Goal: Information Seeking & Learning: Learn about a topic

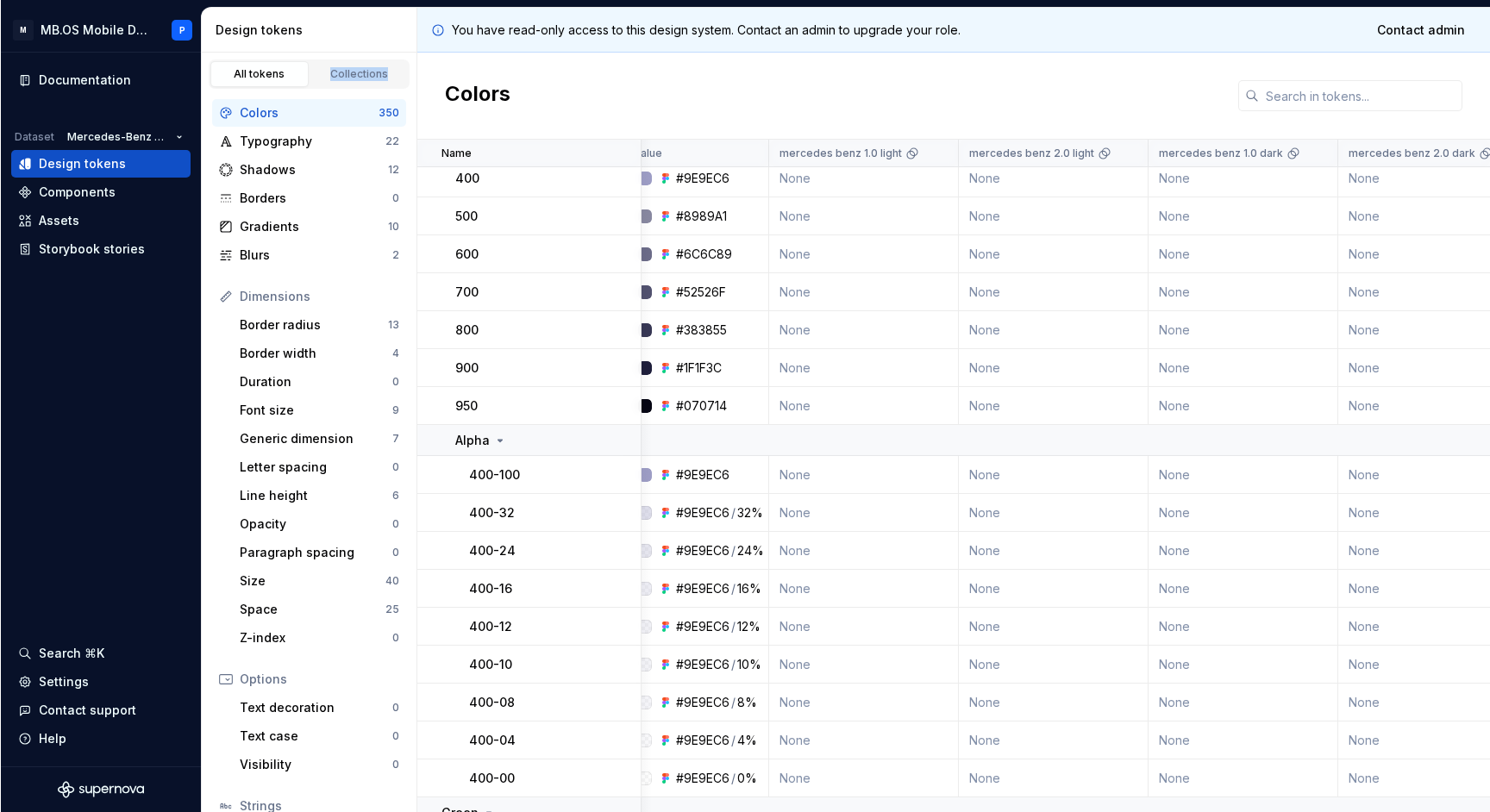
scroll to position [843, 18]
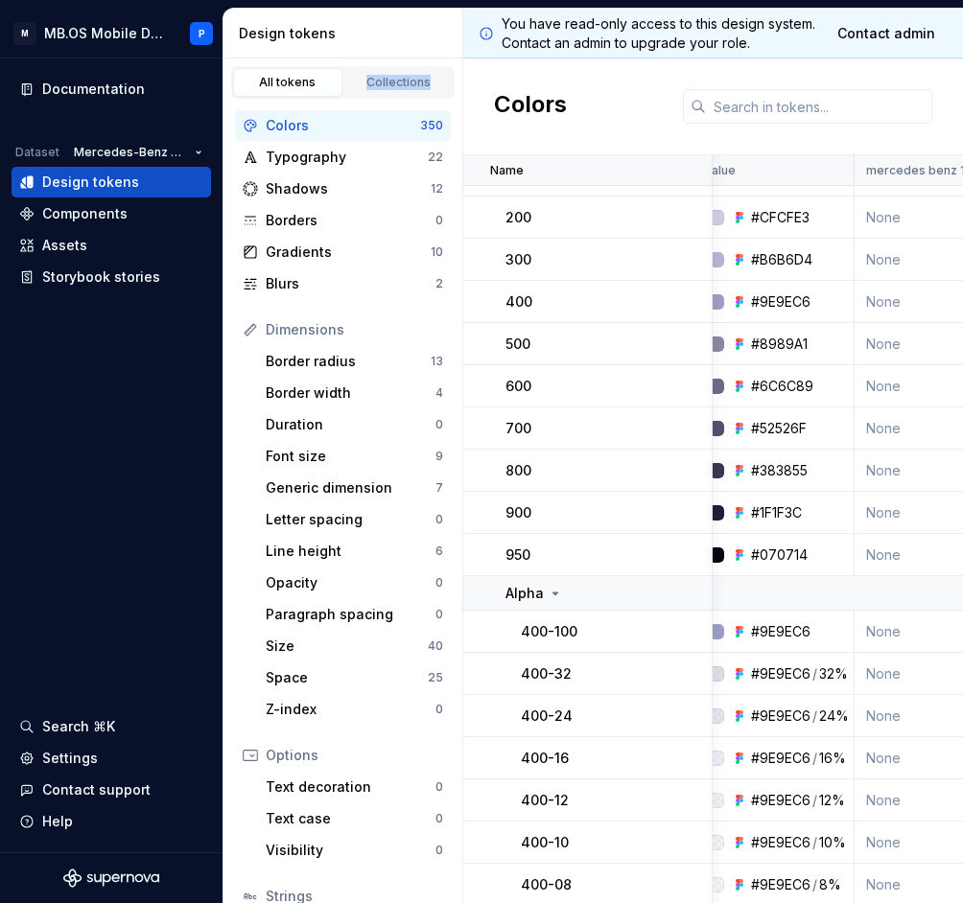
click at [302, 85] on div "All tokens" at bounding box center [288, 82] width 96 height 15
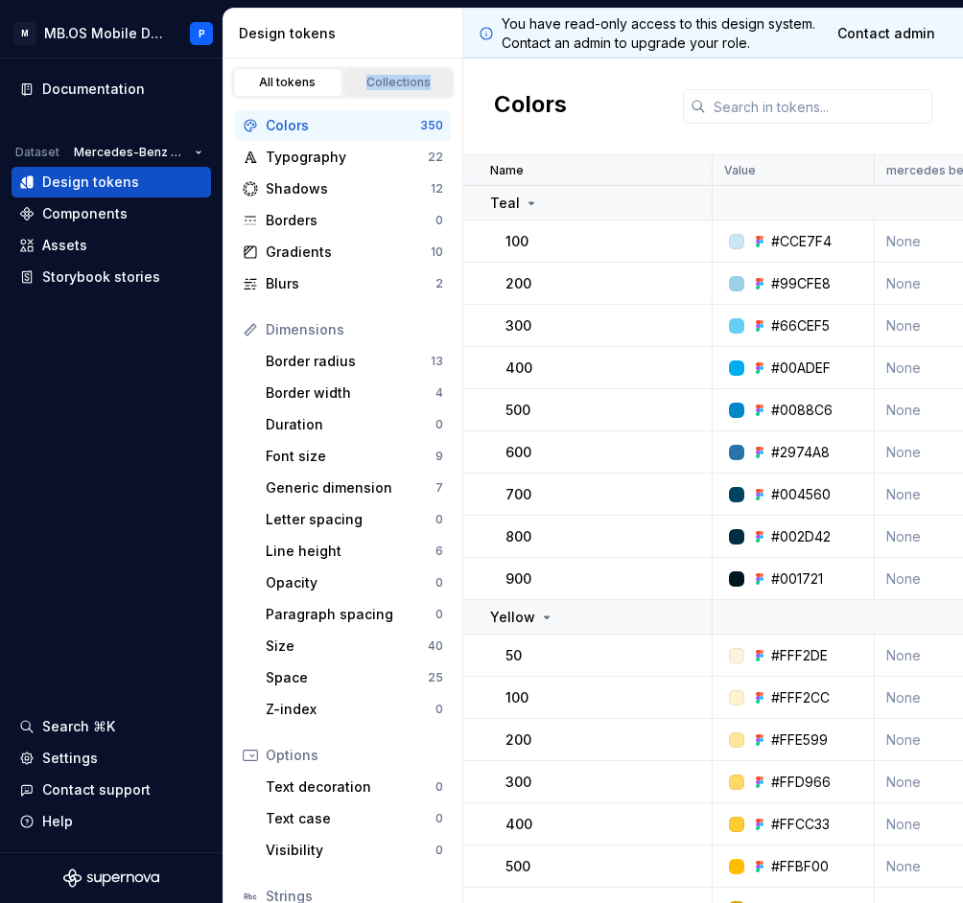
click at [366, 78] on div "Collections" at bounding box center [399, 82] width 96 height 15
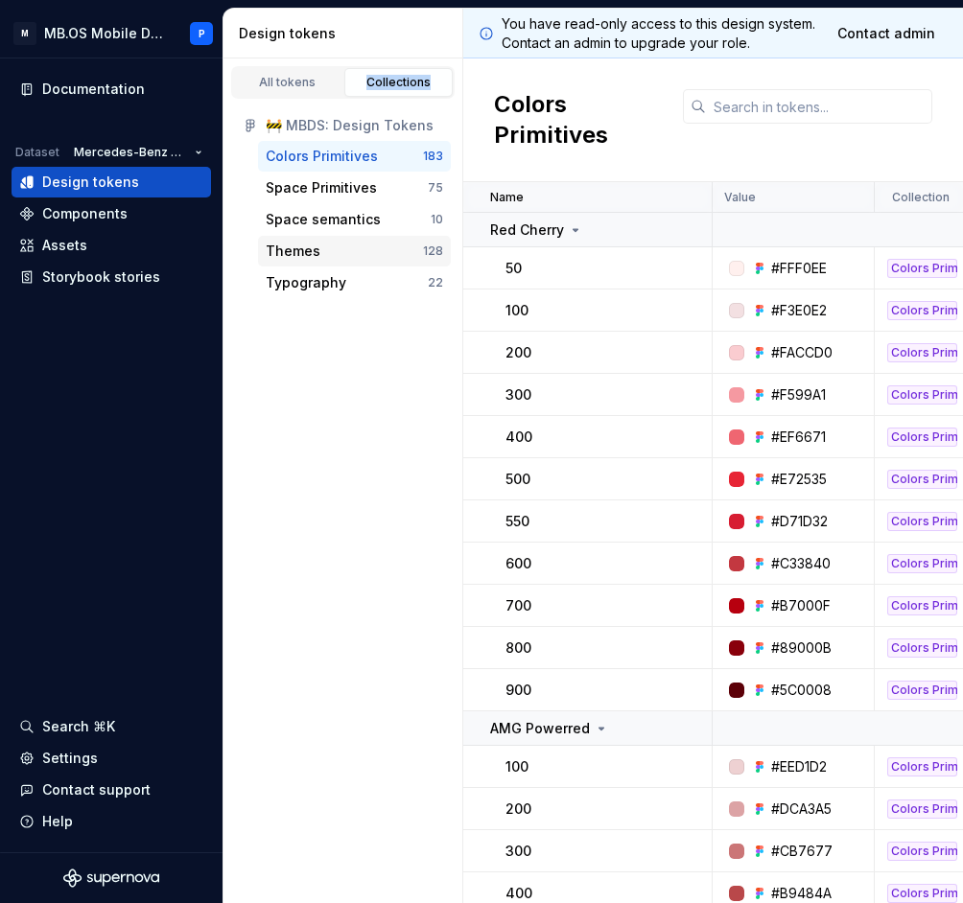
click at [320, 246] on div "Themes" at bounding box center [344, 251] width 157 height 19
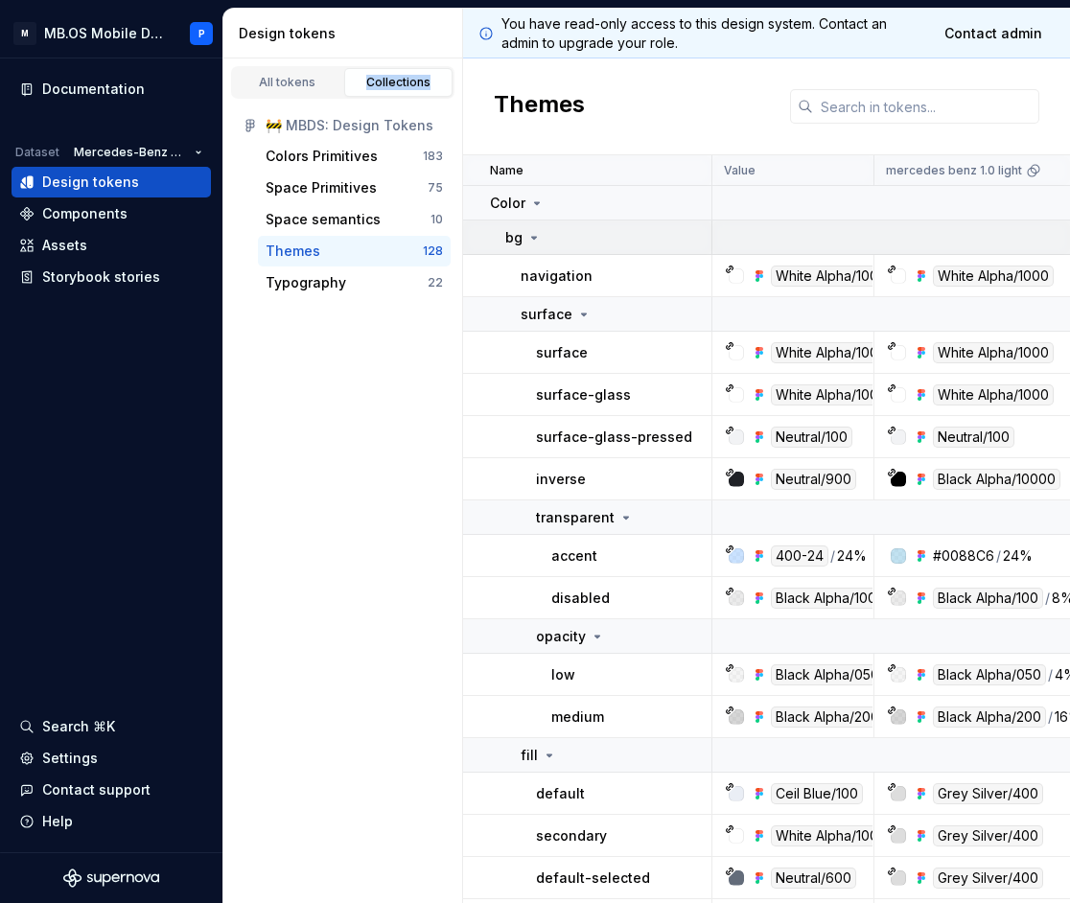
click at [538, 228] on div "bg" at bounding box center [523, 237] width 36 height 19
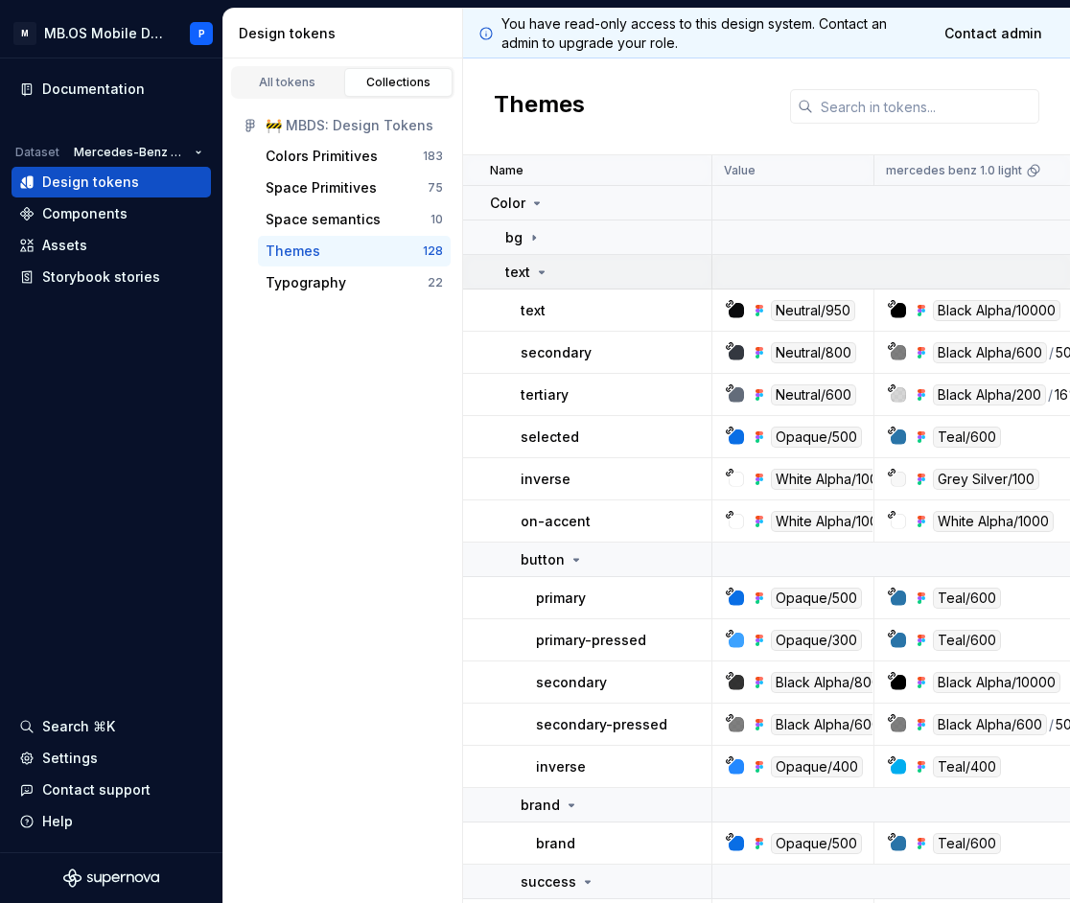
click at [547, 275] on icon at bounding box center [541, 272] width 15 height 15
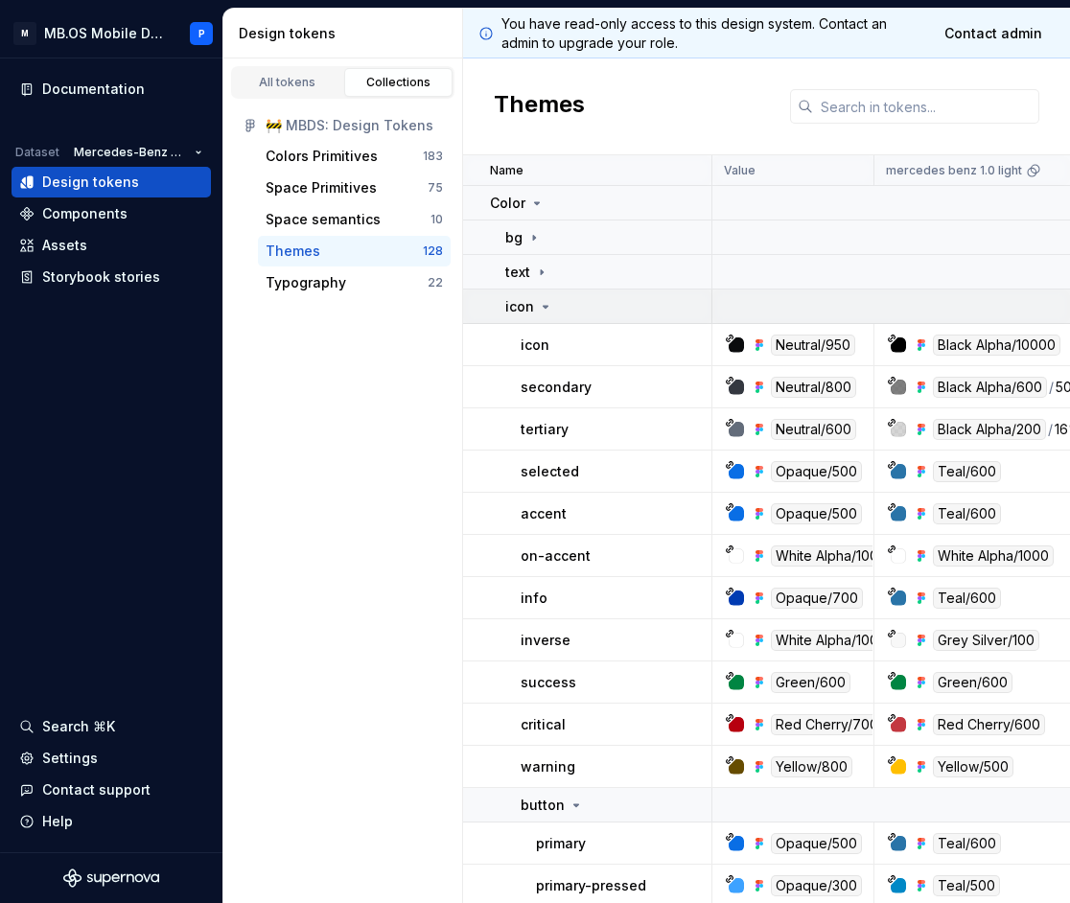
click at [547, 301] on icon at bounding box center [545, 306] width 15 height 15
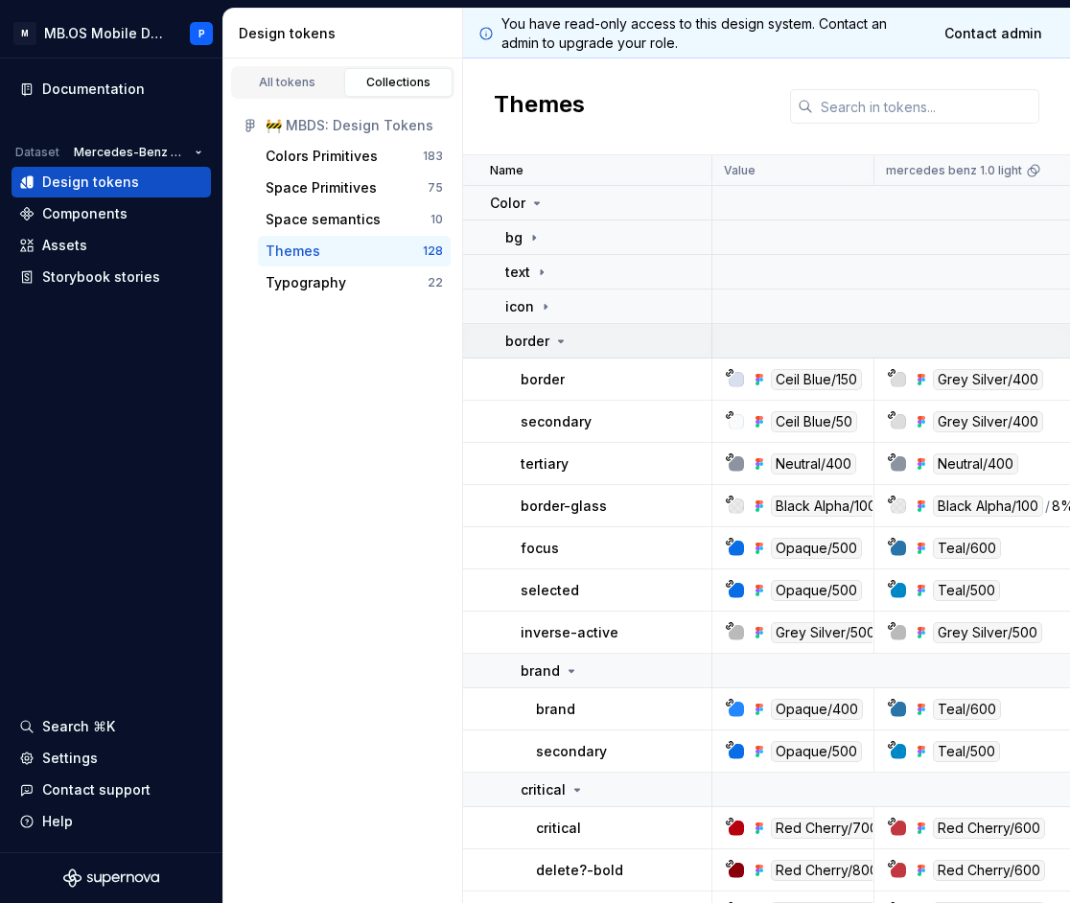
click at [547, 337] on p "border" at bounding box center [527, 341] width 44 height 19
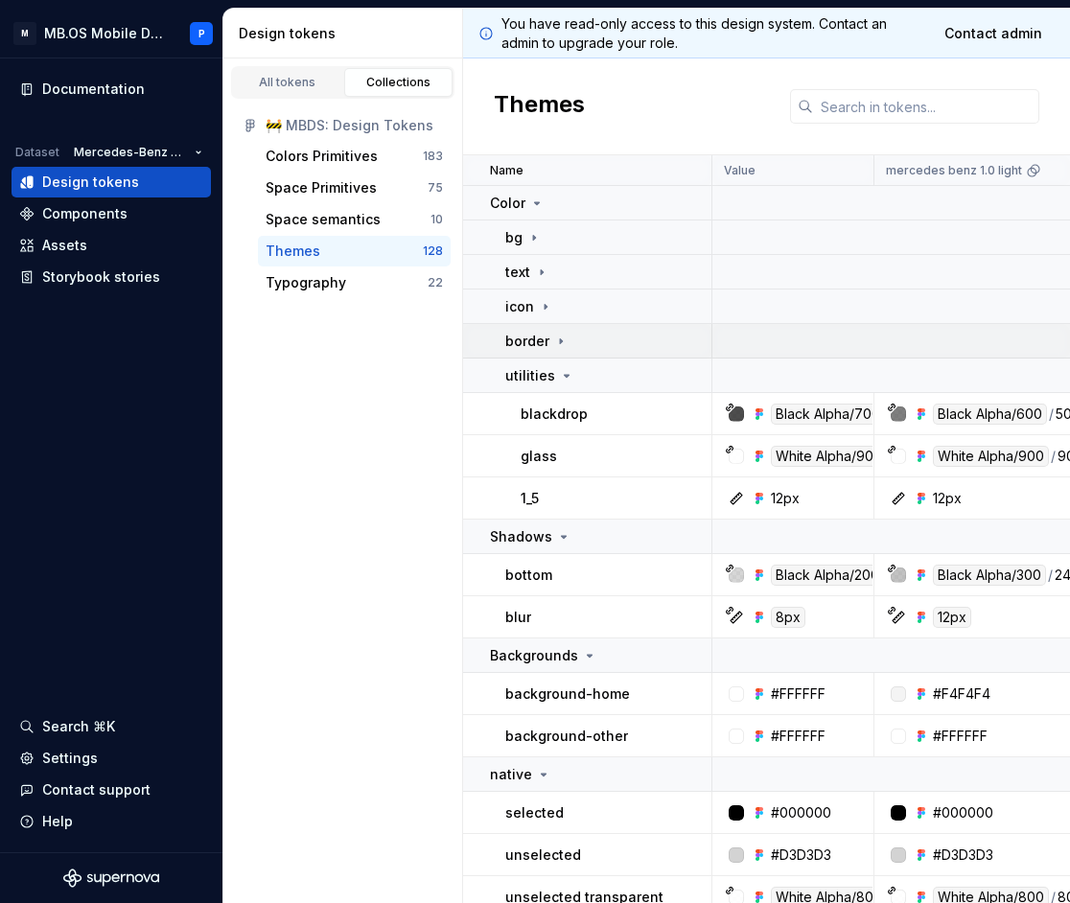
click at [547, 337] on p "border" at bounding box center [527, 341] width 44 height 19
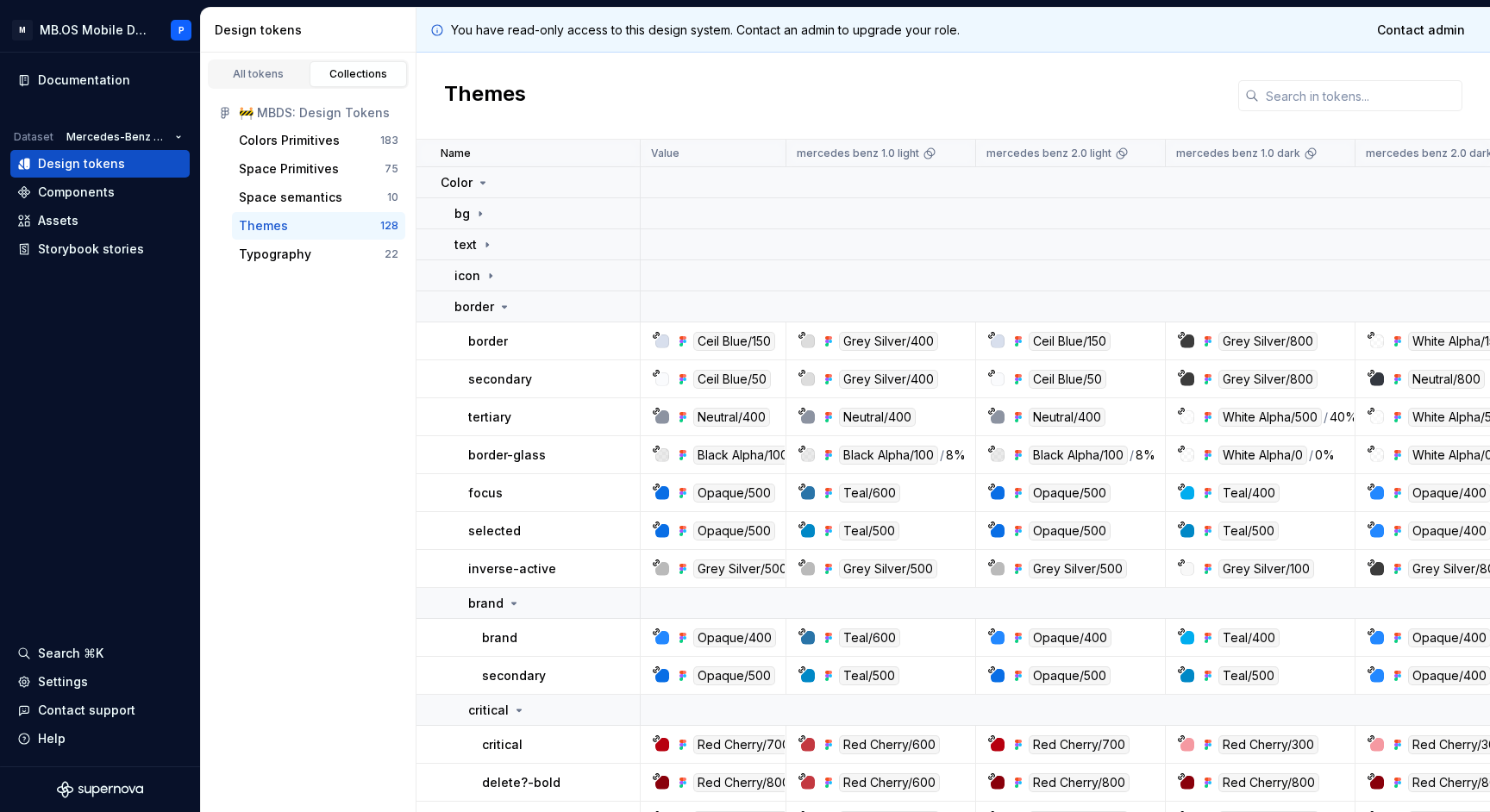
click at [320, 335] on div "All tokens Collections 🚧 MBDS: Design Tokens Colors Primitives 183 Space Primit…" at bounding box center [308, 432] width 216 height 760
click at [515, 303] on div "border" at bounding box center [546, 307] width 184 height 17
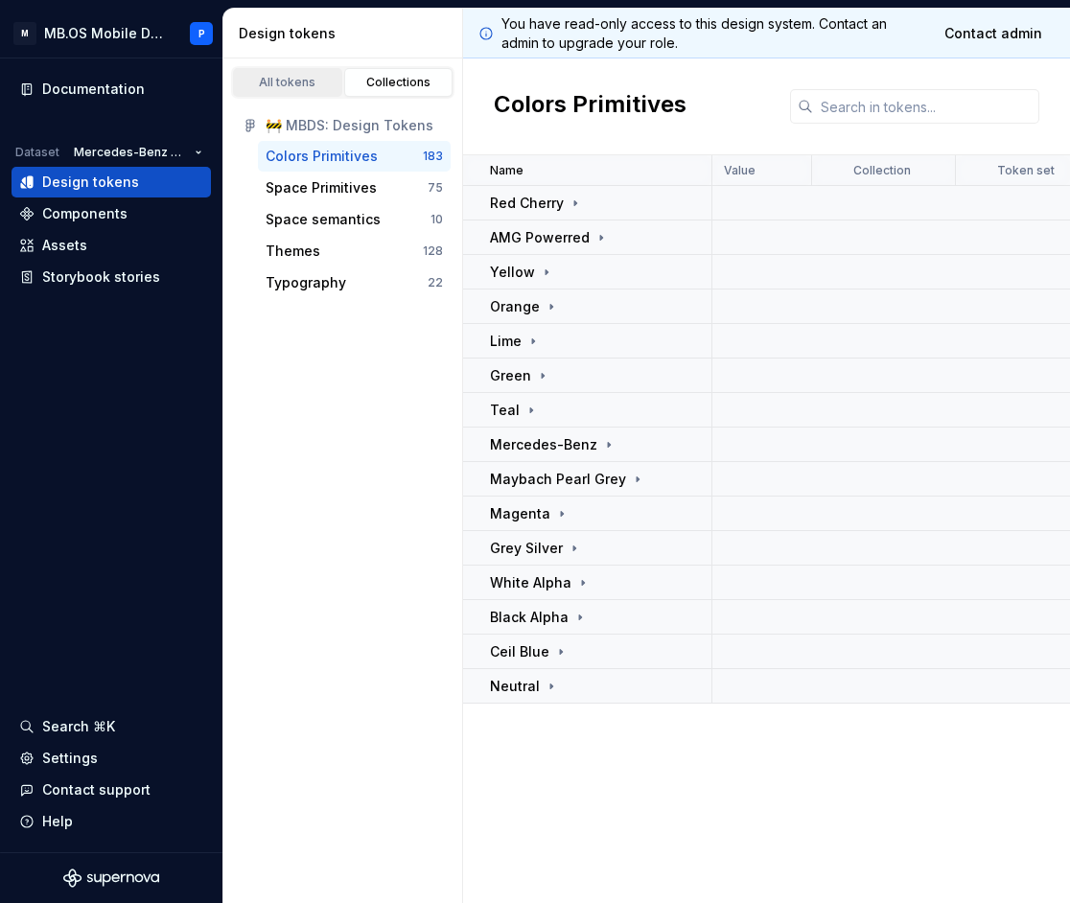
click at [306, 84] on div "All tokens" at bounding box center [288, 82] width 96 height 15
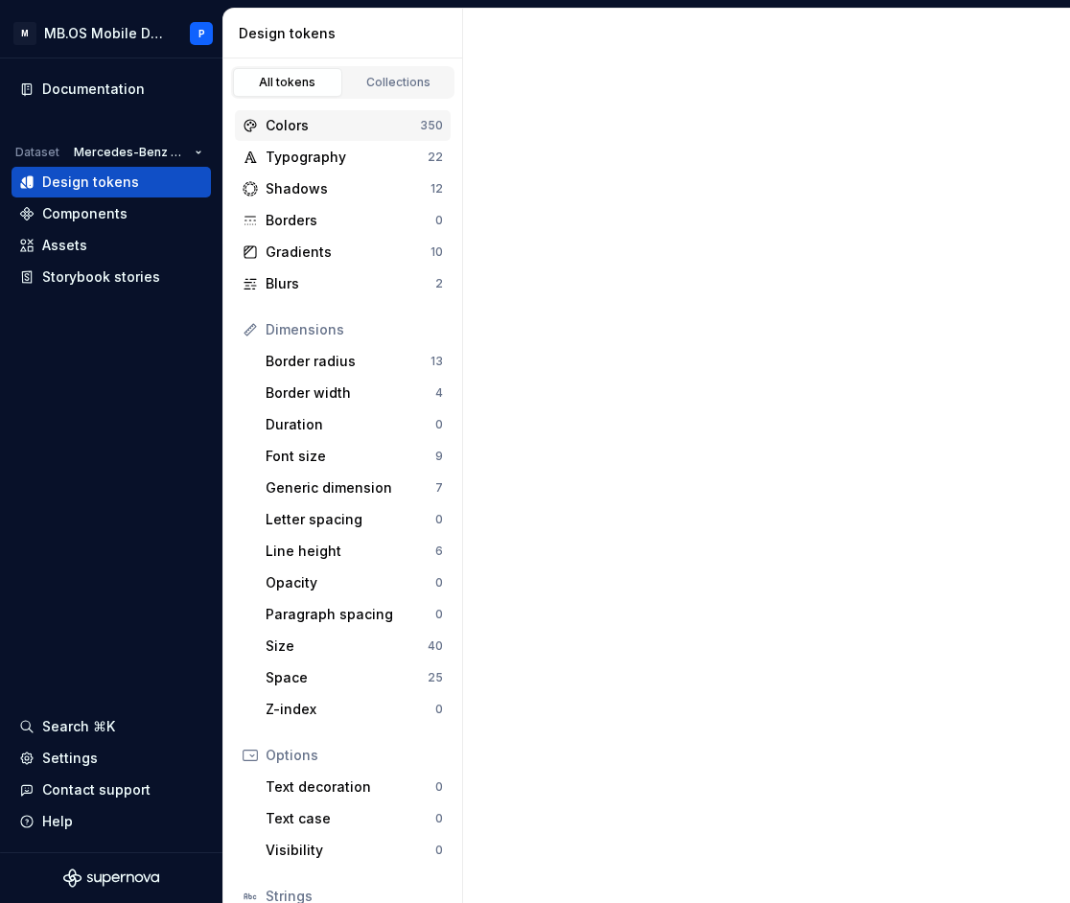
click at [376, 123] on div "Colors" at bounding box center [343, 125] width 154 height 19
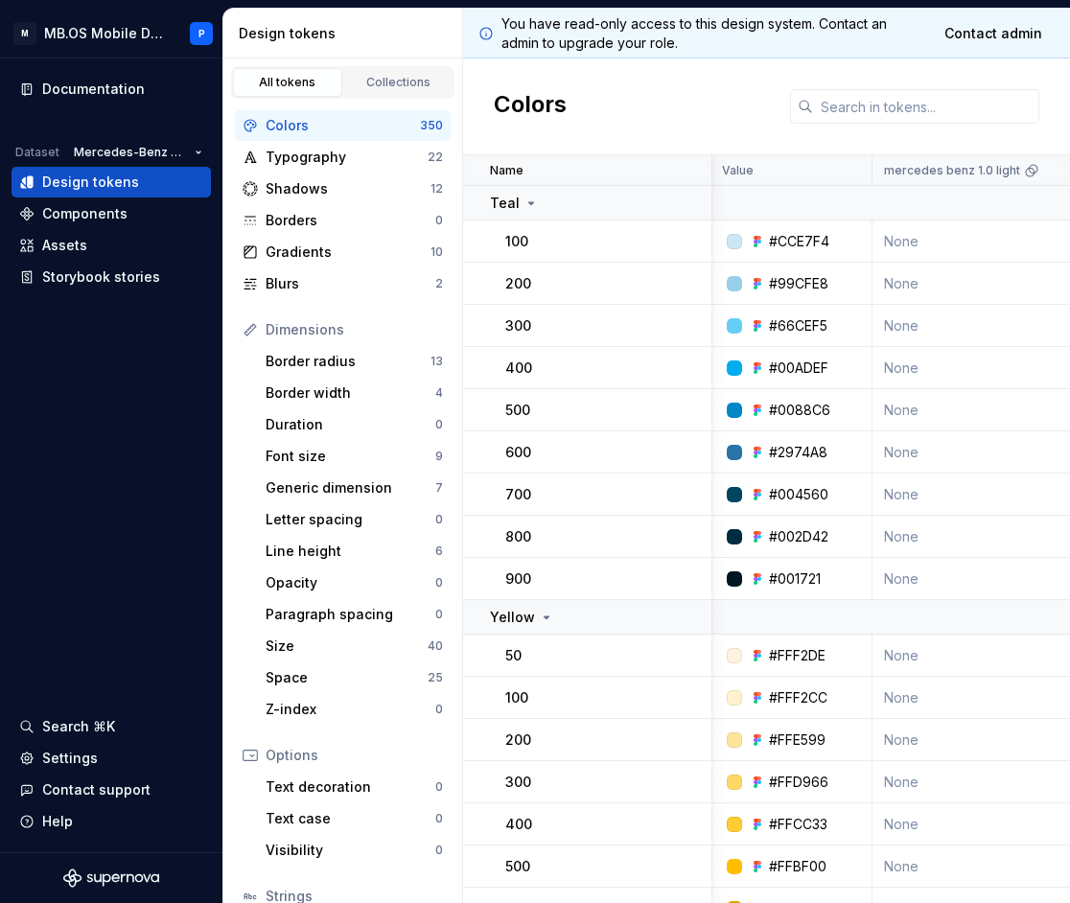
scroll to position [0, 2]
click at [547, 218] on td "Teal" at bounding box center [587, 203] width 249 height 35
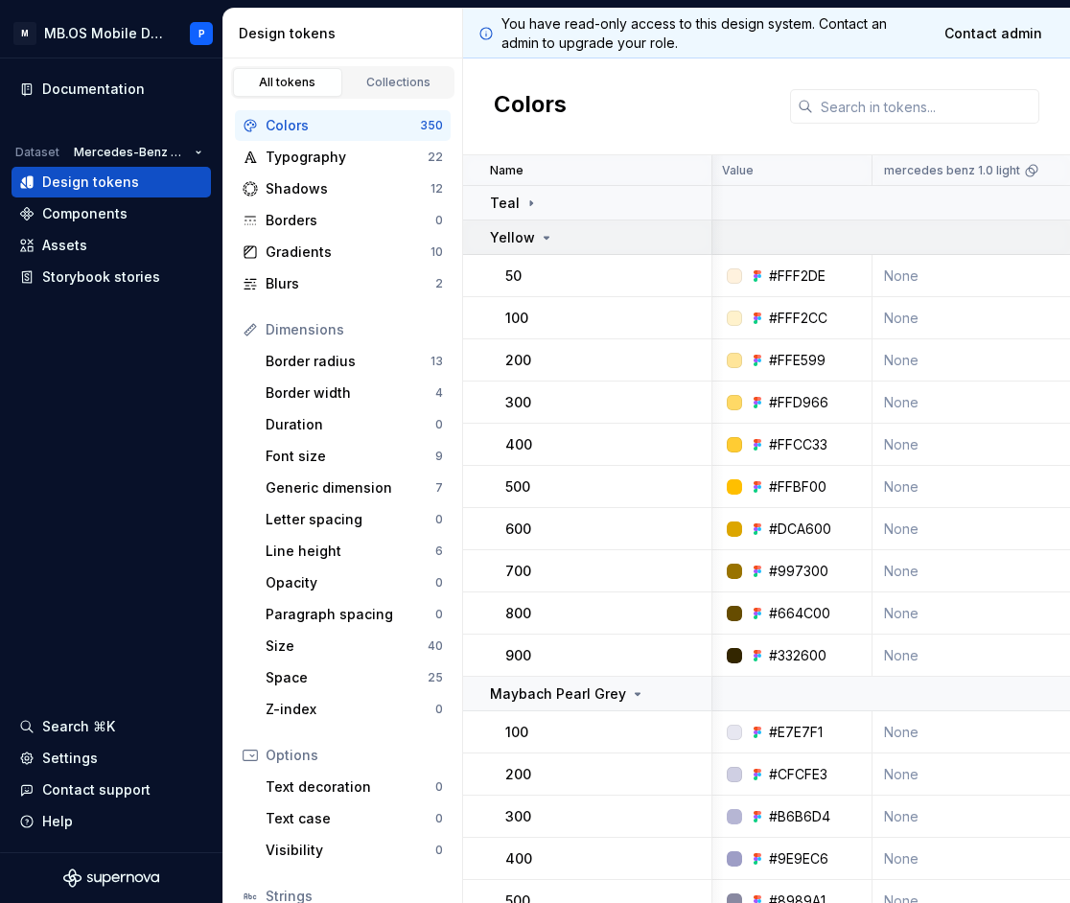
click at [548, 237] on icon at bounding box center [546, 237] width 15 height 15
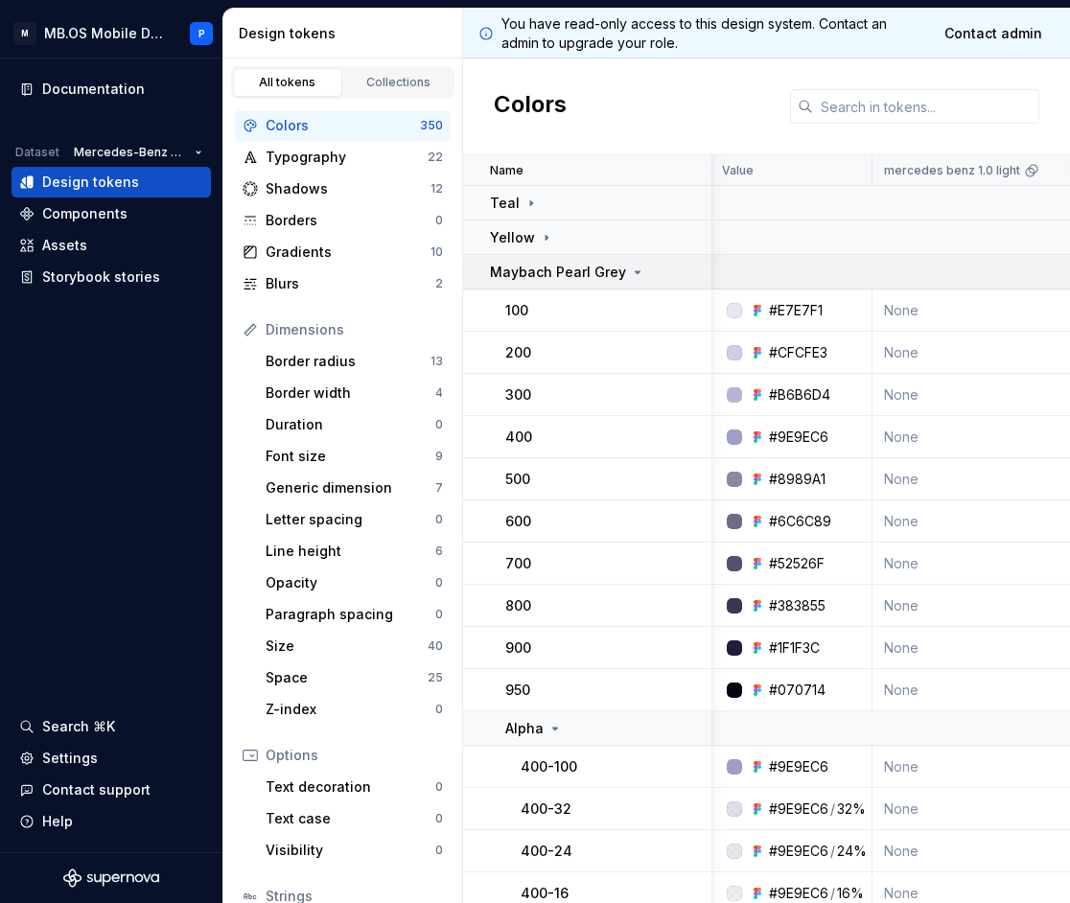
click at [550, 272] on p "Maybach Pearl Grey" at bounding box center [558, 272] width 136 height 19
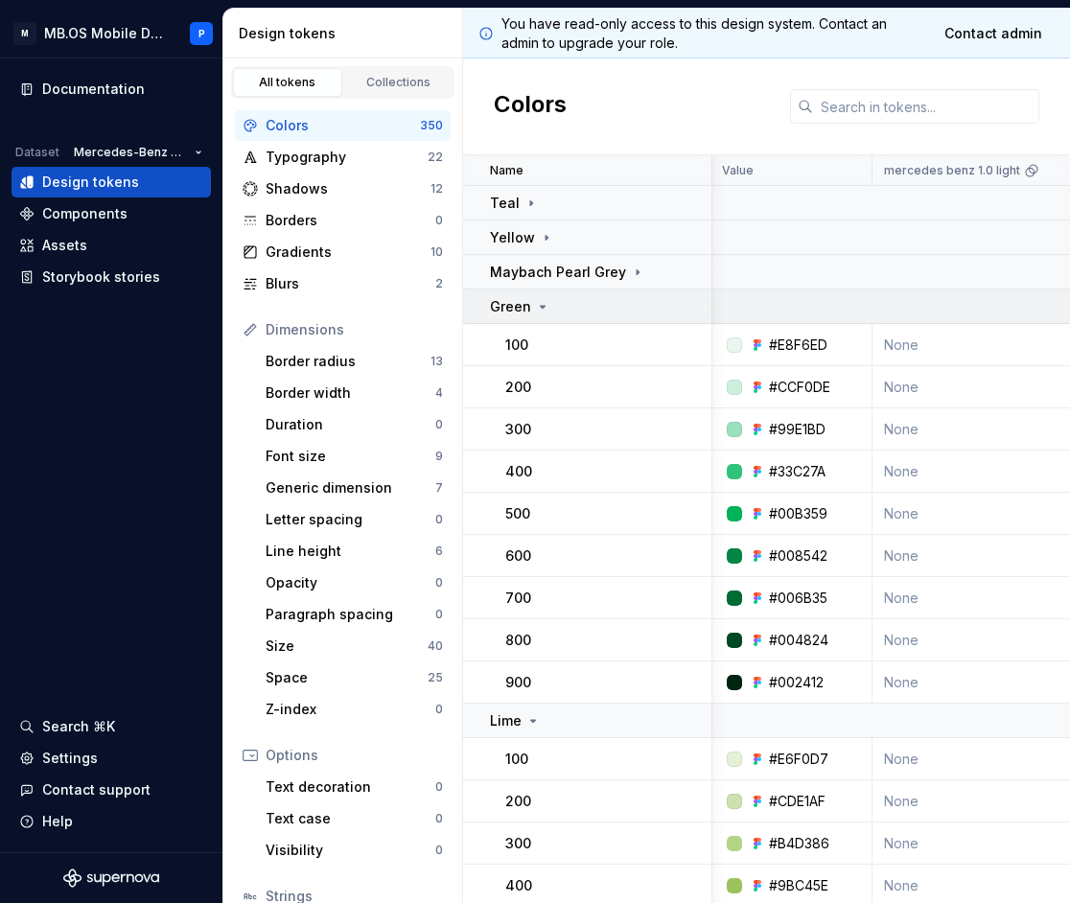
click at [552, 302] on div "Green" at bounding box center [600, 306] width 221 height 19
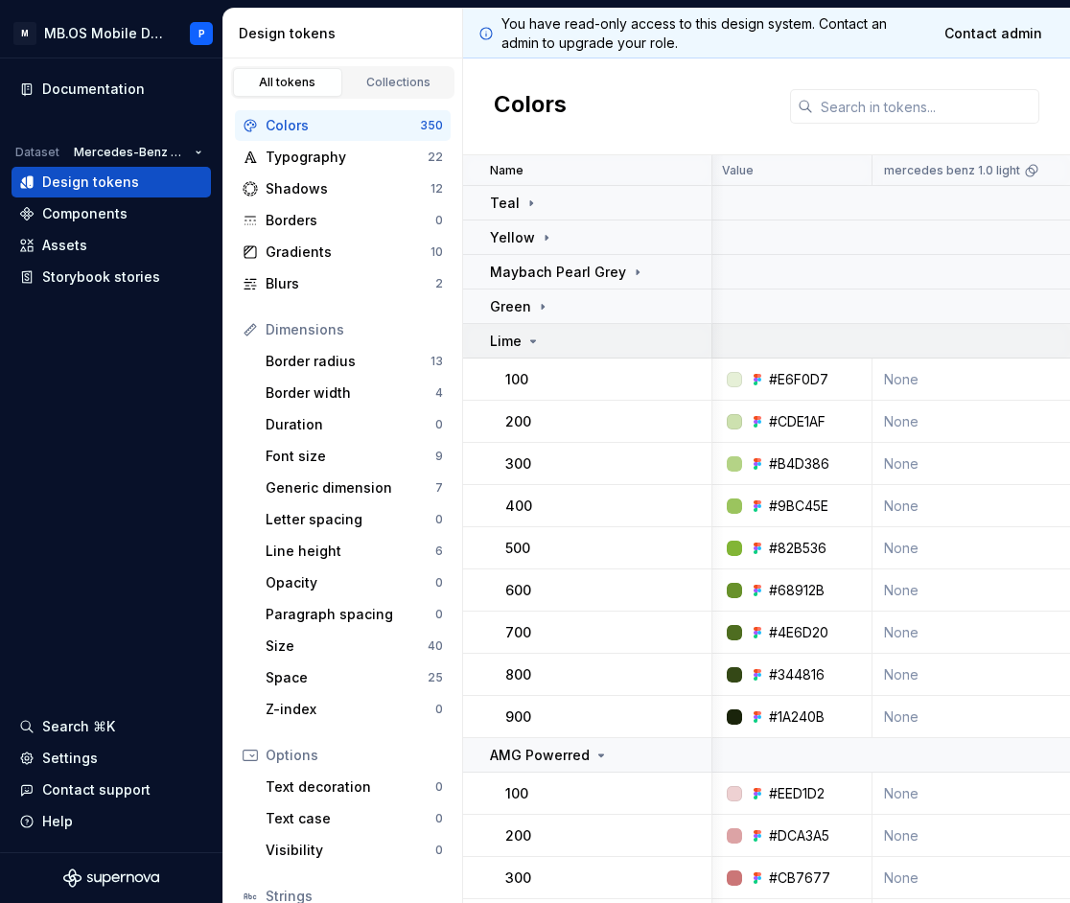
click at [555, 340] on div "Lime" at bounding box center [600, 341] width 221 height 19
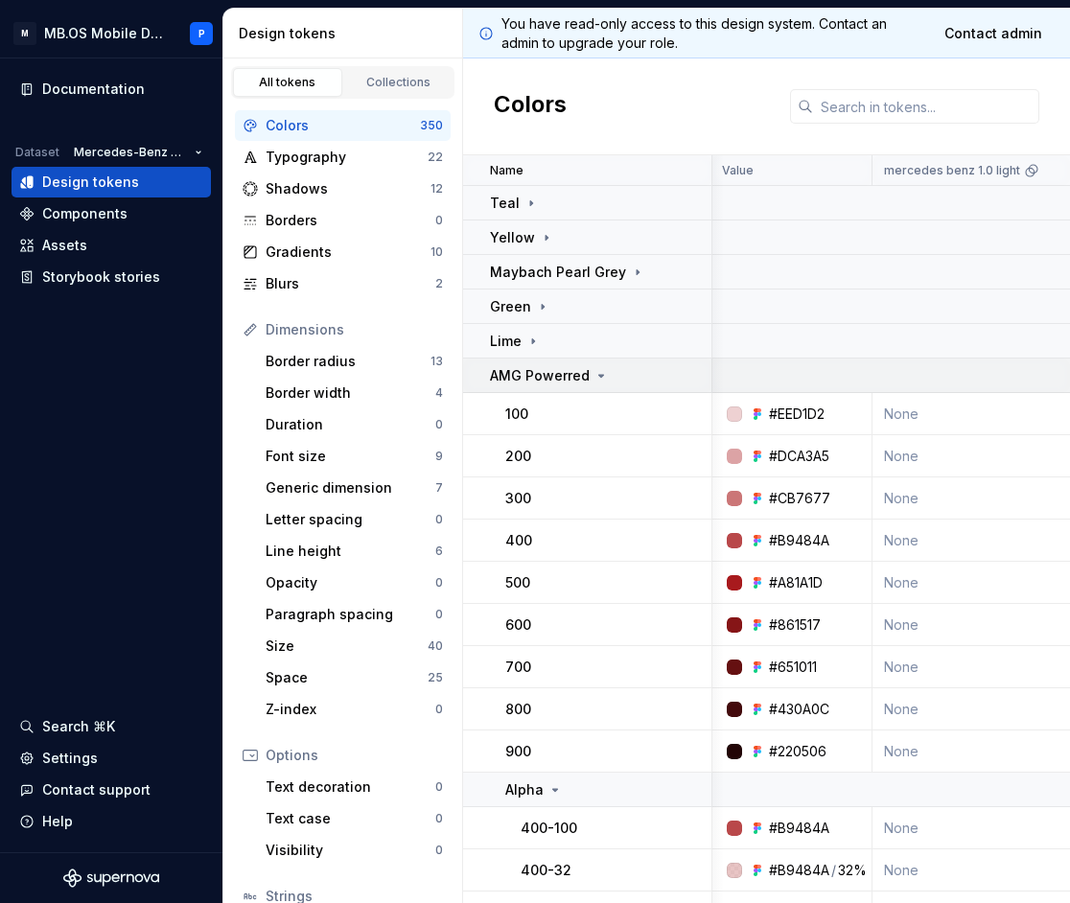
click at [553, 389] on td "AMG Powerred" at bounding box center [587, 376] width 249 height 35
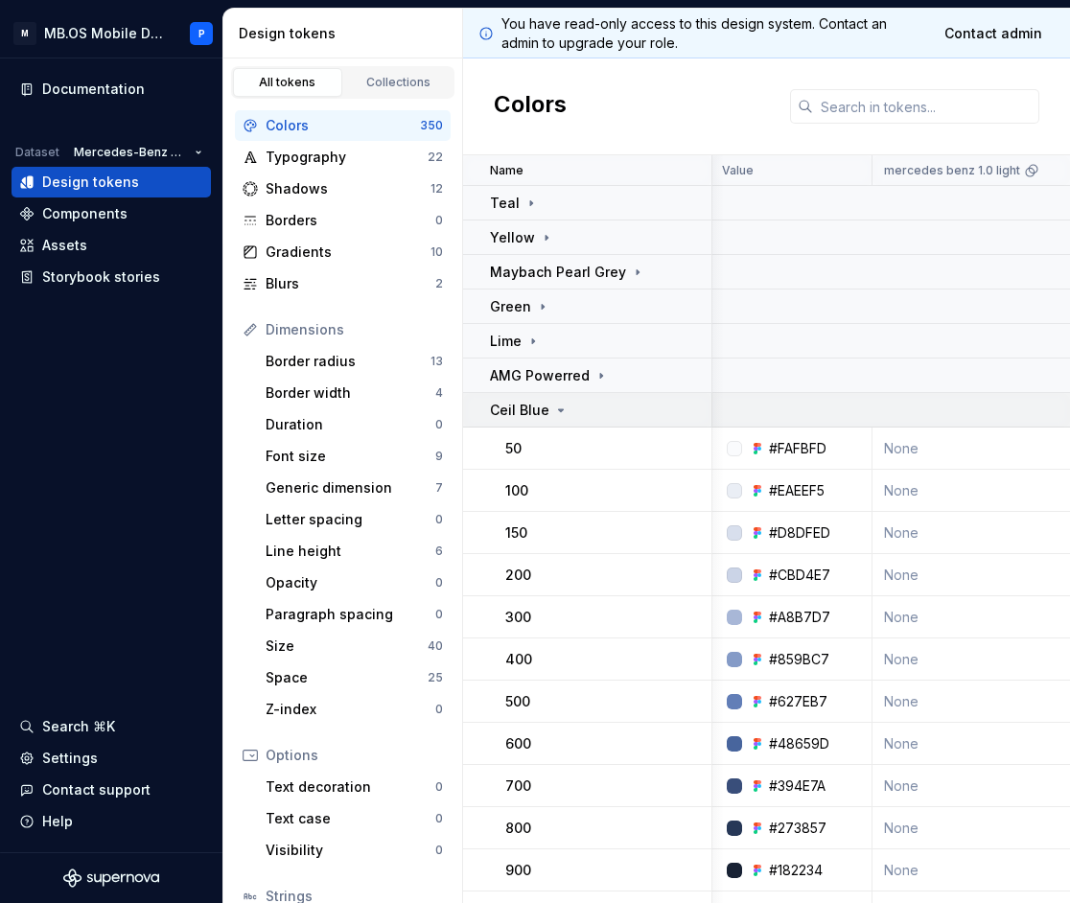
click at [558, 421] on td "Ceil Blue" at bounding box center [587, 410] width 249 height 35
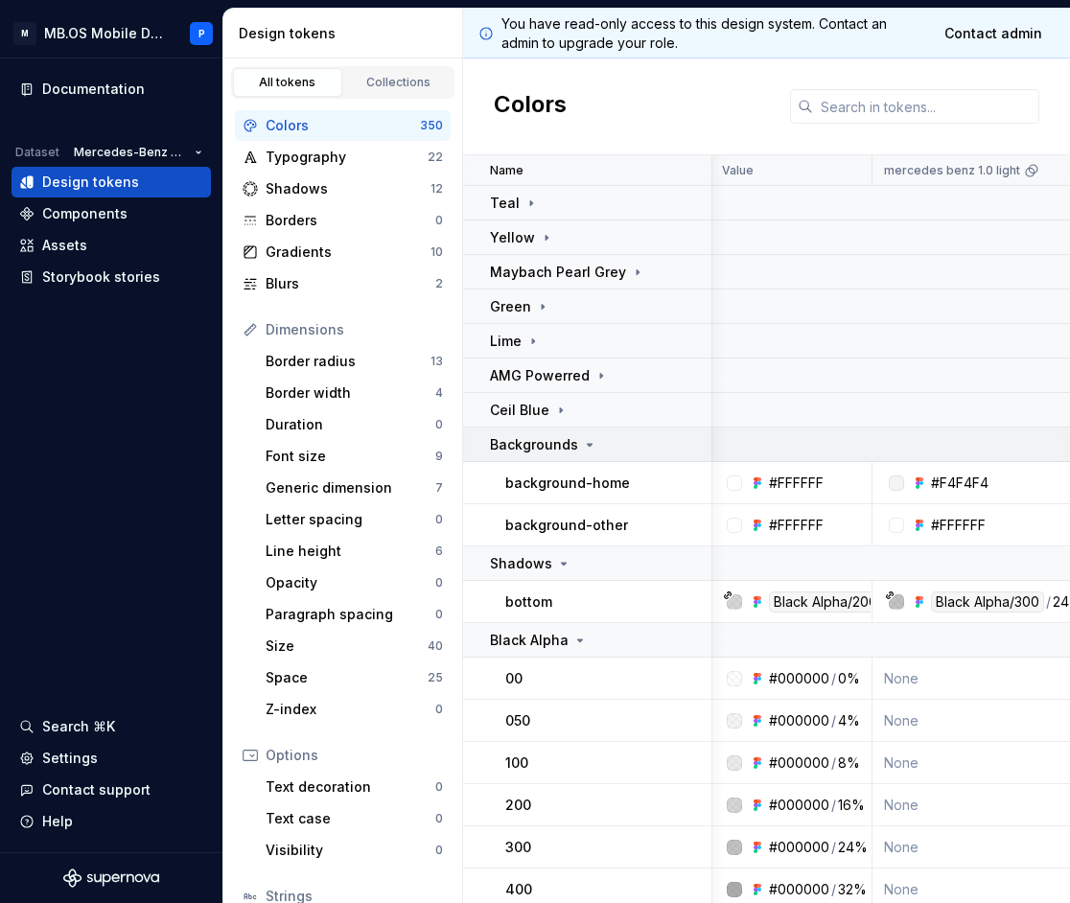
click at [559, 453] on p "Backgrounds" at bounding box center [534, 444] width 88 height 19
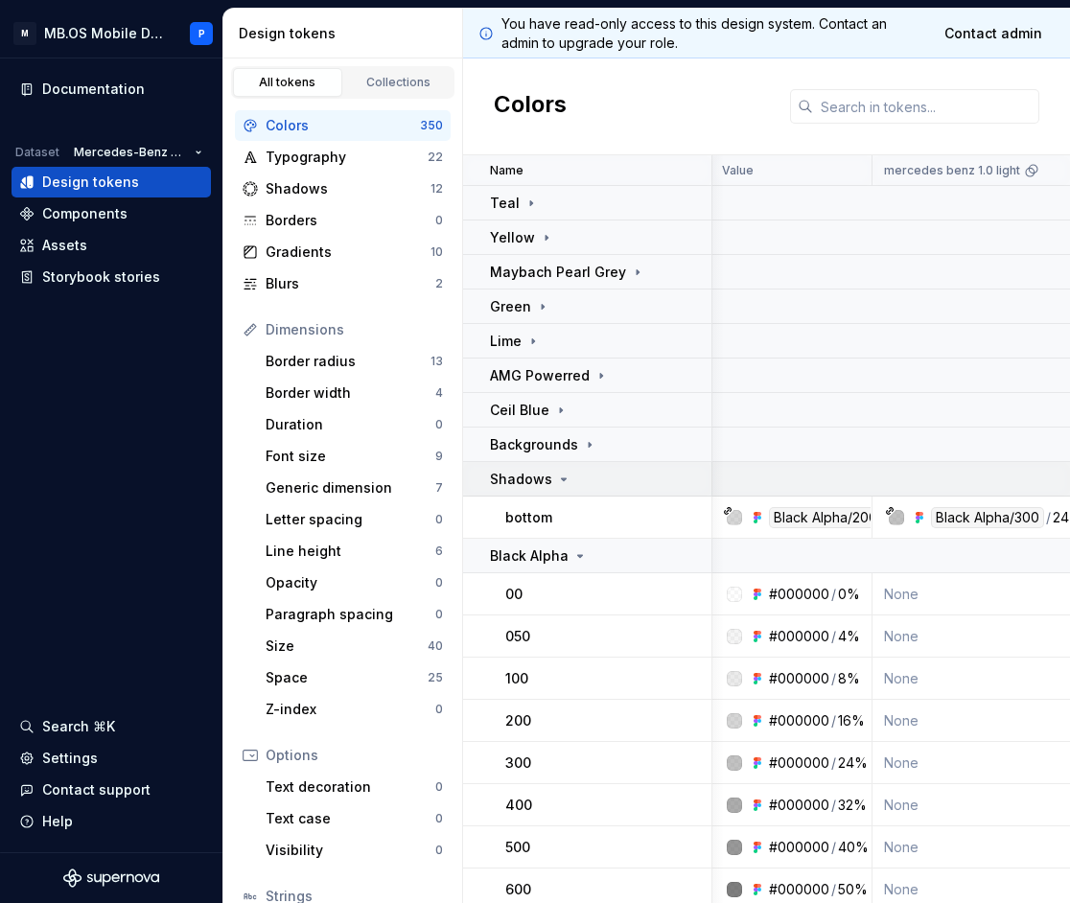
click at [559, 481] on icon at bounding box center [563, 479] width 15 height 15
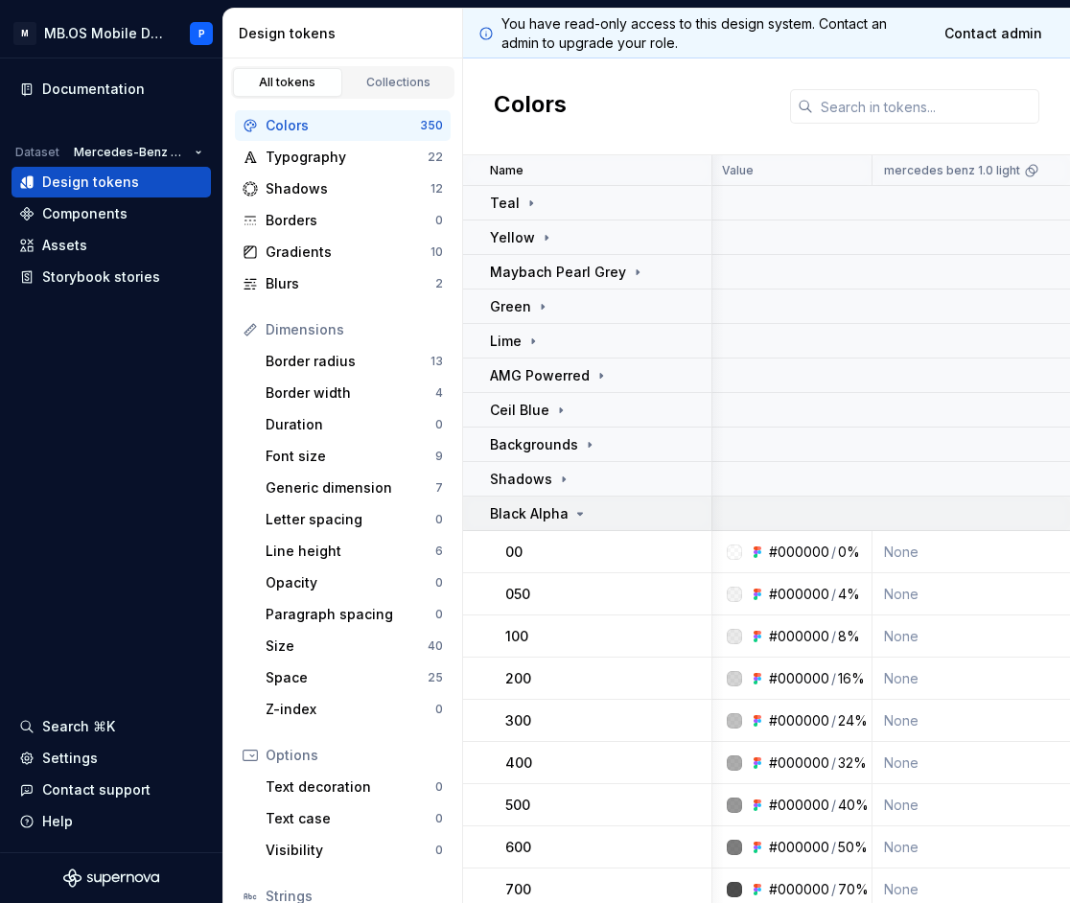
click at [561, 516] on p "Black Alpha" at bounding box center [529, 513] width 79 height 19
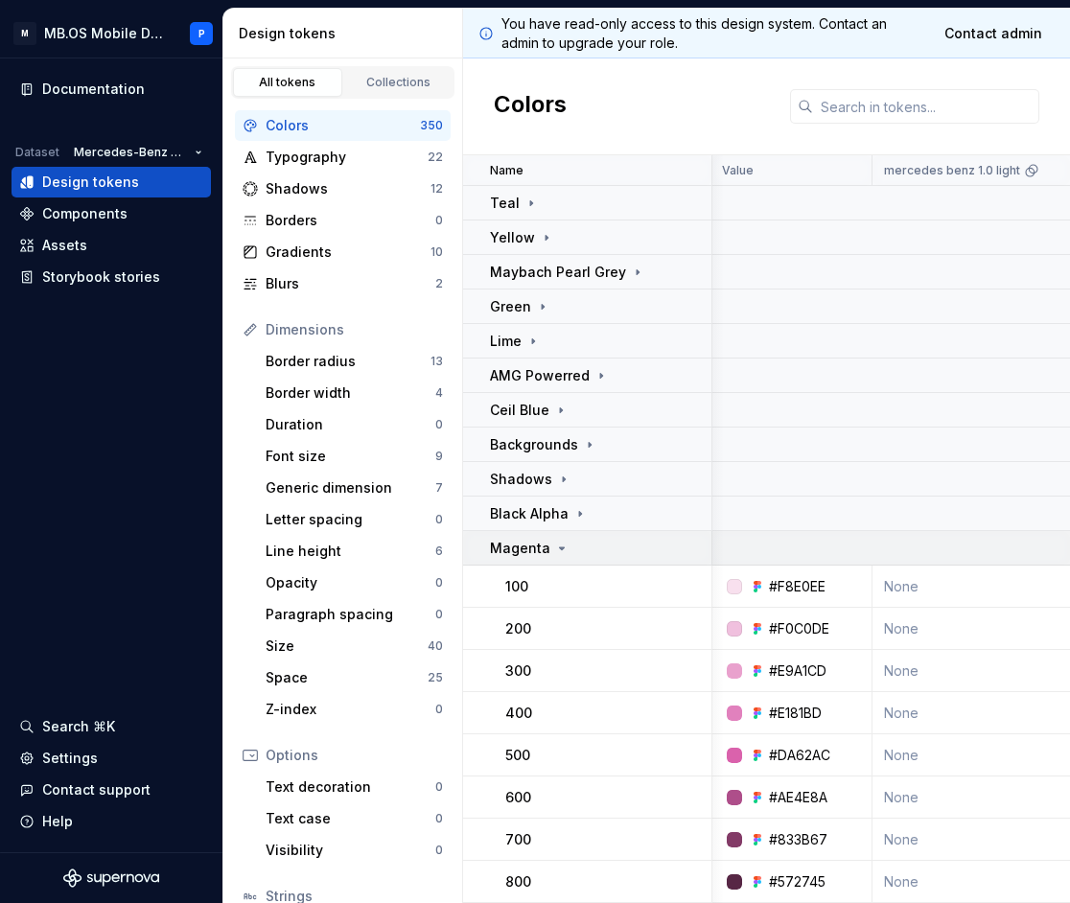
click at [558, 547] on icon at bounding box center [561, 548] width 15 height 15
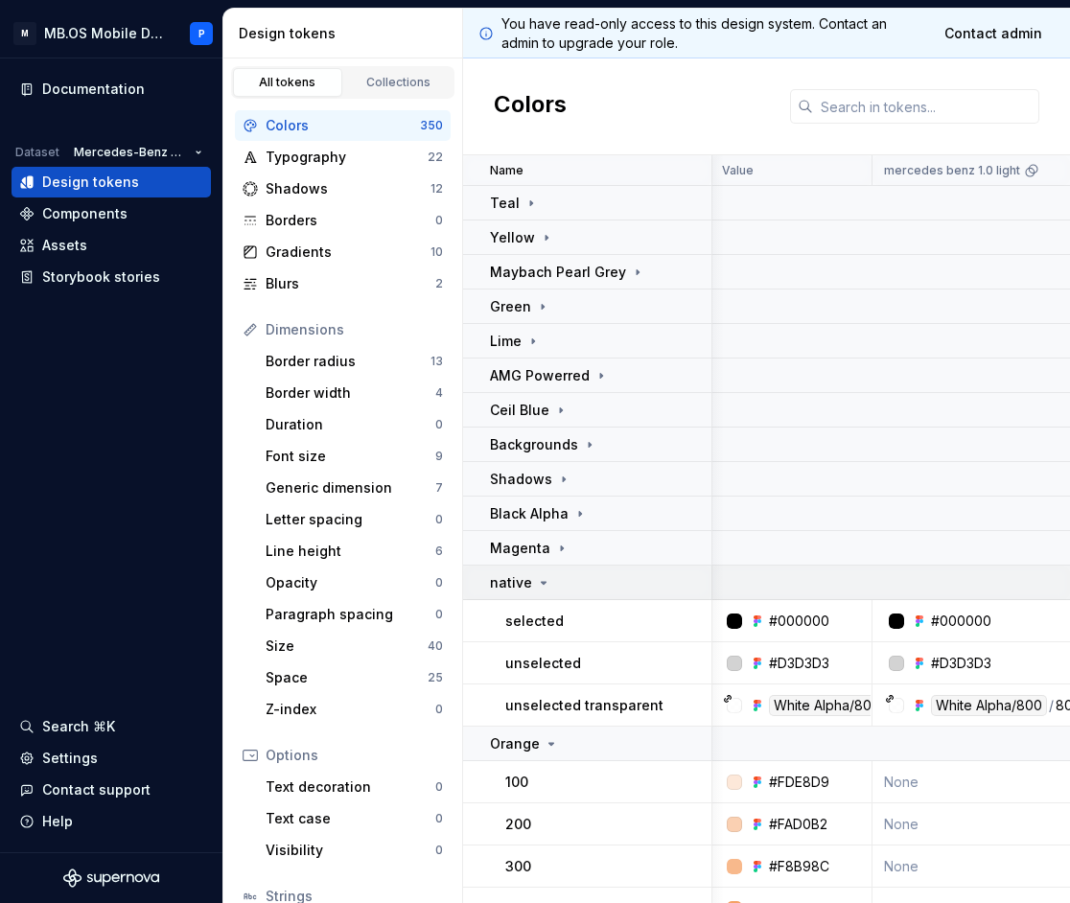
click at [561, 591] on div "native" at bounding box center [600, 582] width 221 height 19
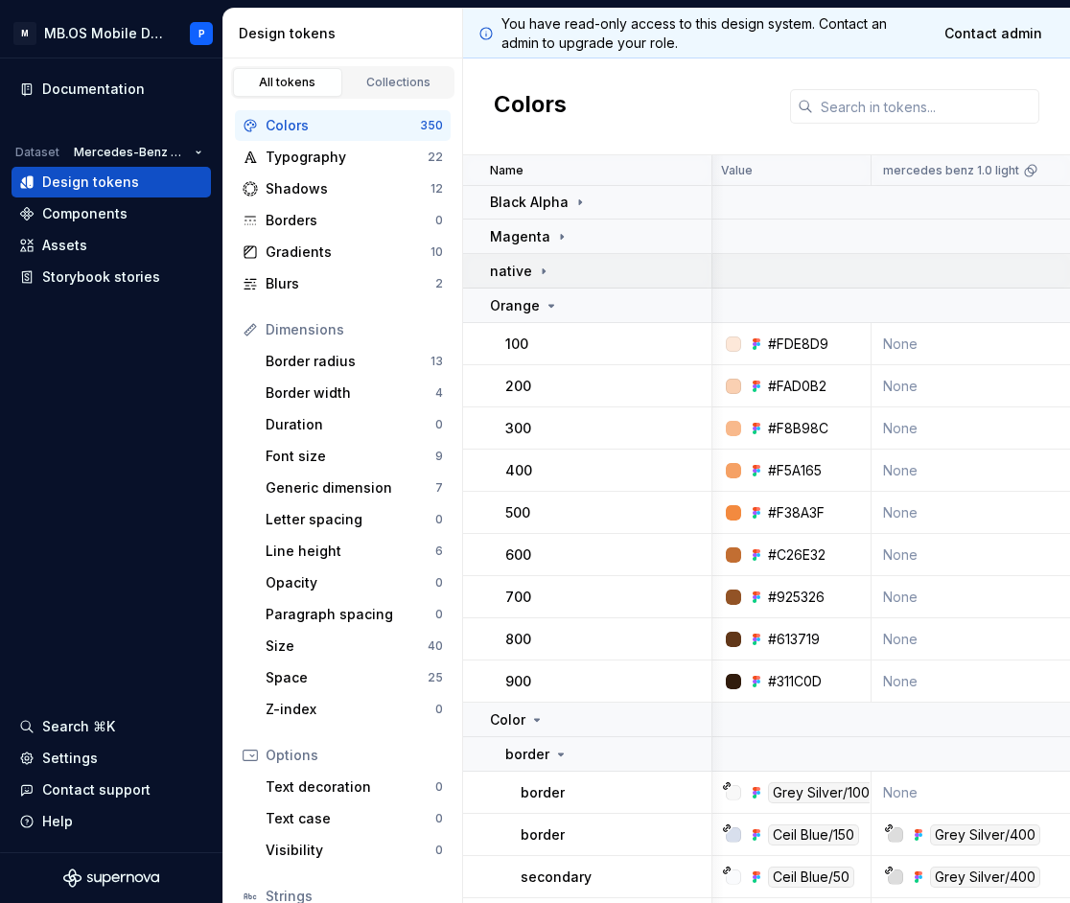
scroll to position [337, 3]
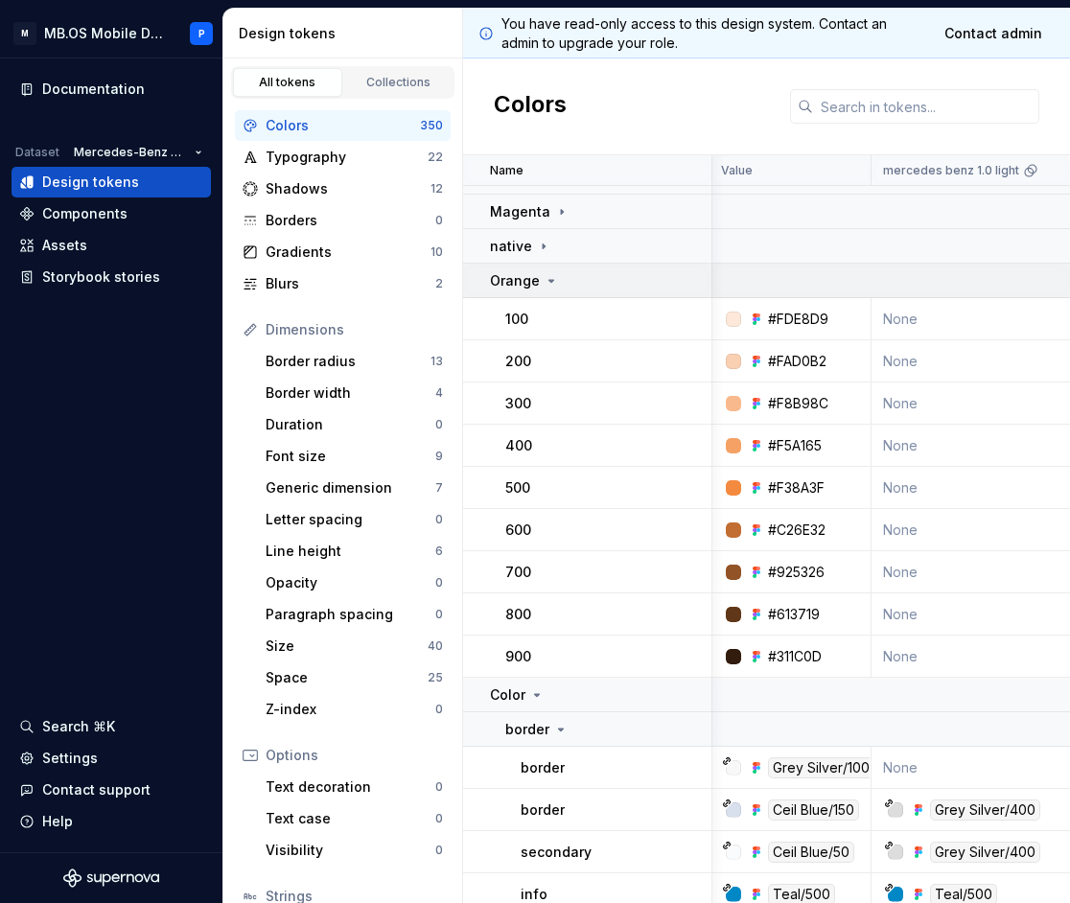
click at [536, 279] on p "Orange" at bounding box center [515, 280] width 50 height 19
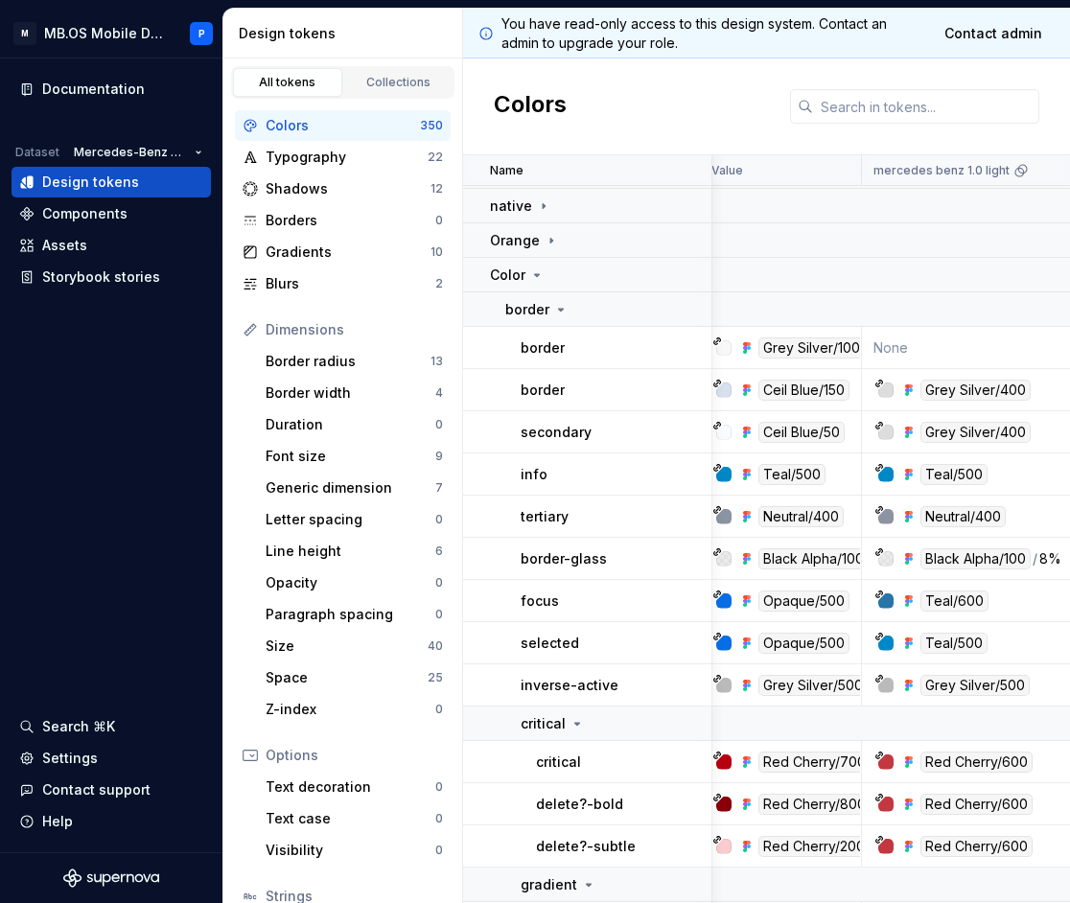
scroll to position [370, 12]
